Goal: Check status: Check status

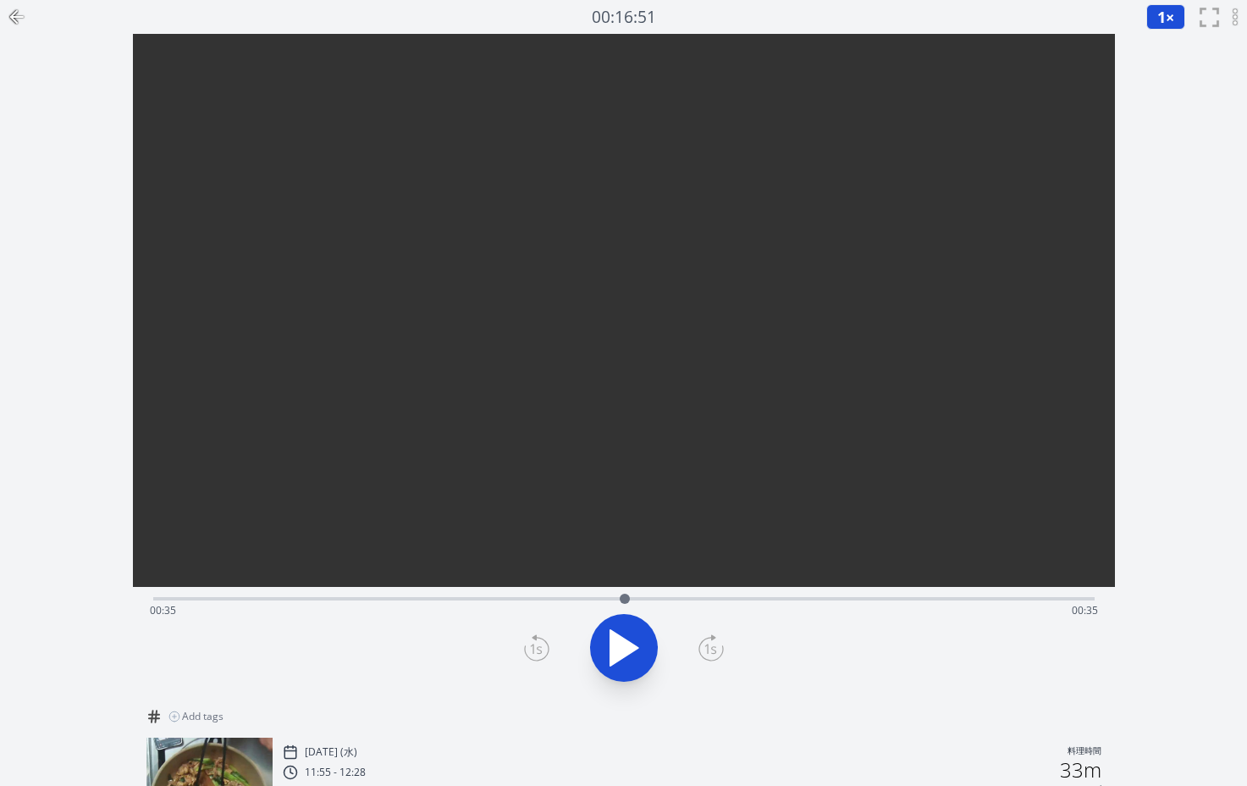
drag, startPoint x: 277, startPoint y: 600, endPoint x: 625, endPoint y: 619, distance: 348.6
click at [625, 619] on div "Time elapsed: 00:35 Time remaining: 00:35" at bounding box center [624, 643] width 982 height 112
drag, startPoint x: 718, startPoint y: 600, endPoint x: 898, endPoint y: 625, distance: 181.2
click at [898, 625] on div "Time elapsed: 00:48 Time remaining: 00:22" at bounding box center [624, 643] width 982 height 112
click at [613, 656] on icon at bounding box center [615, 647] width 9 height 36
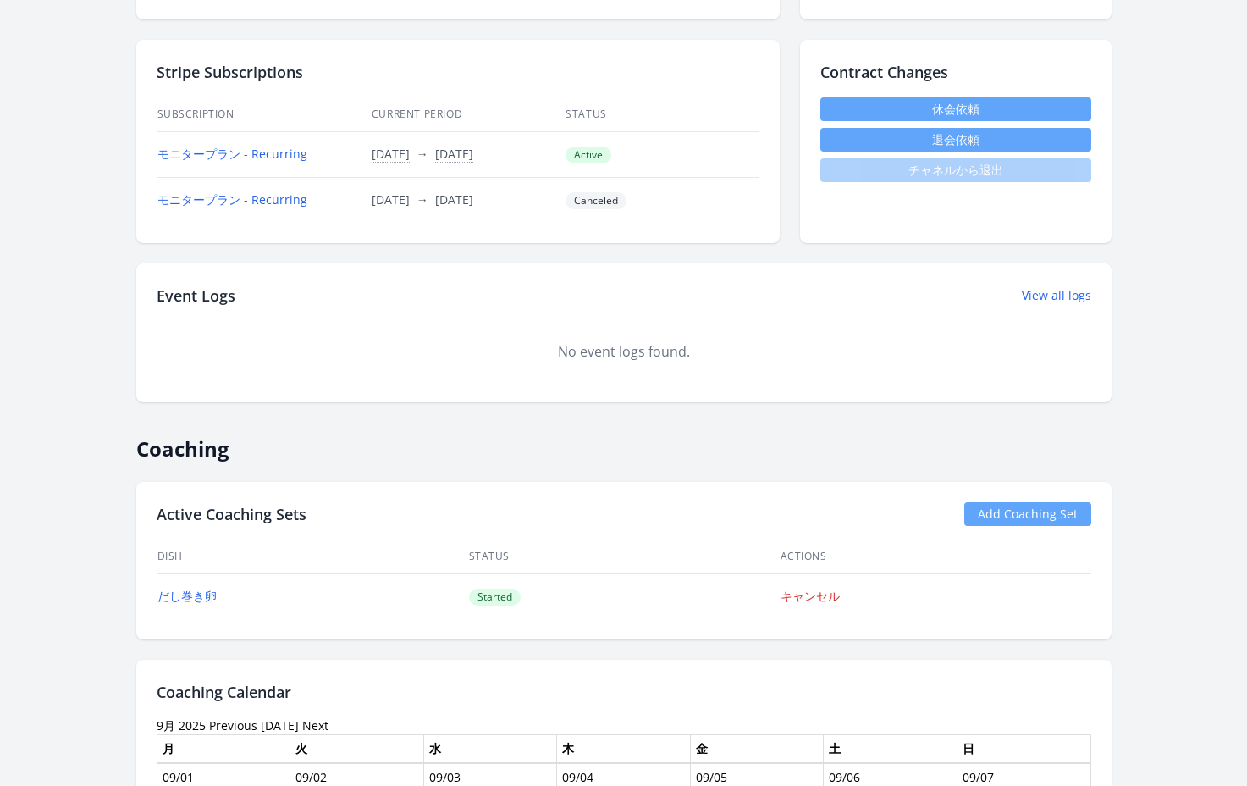
scroll to position [936, 0]
